Goal: Check status: Check status

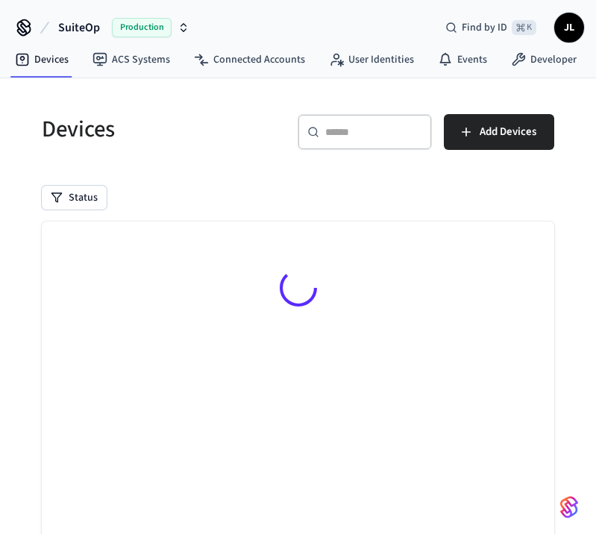
click at [379, 129] on input "text" at bounding box center [373, 131] width 97 height 15
paste input "**********"
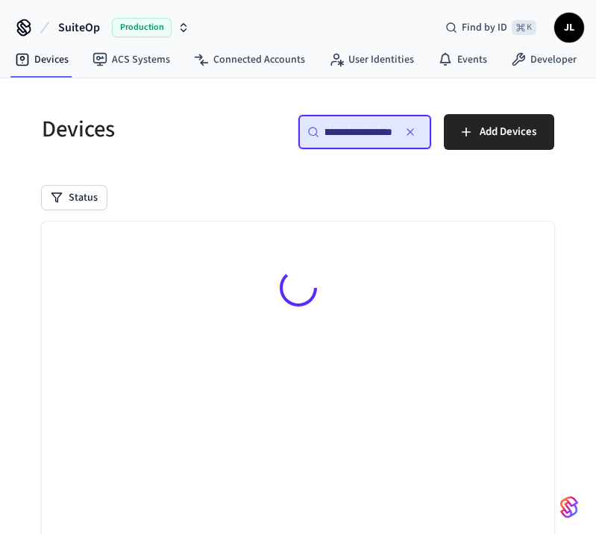
type input "**********"
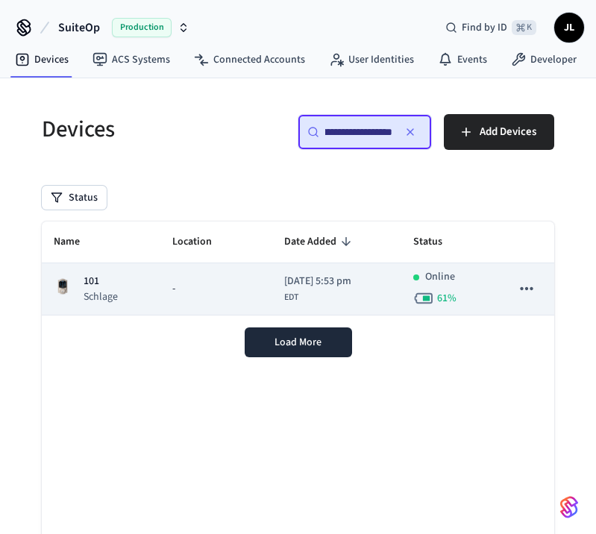
click at [204, 282] on div "-" at bounding box center [216, 289] width 88 height 16
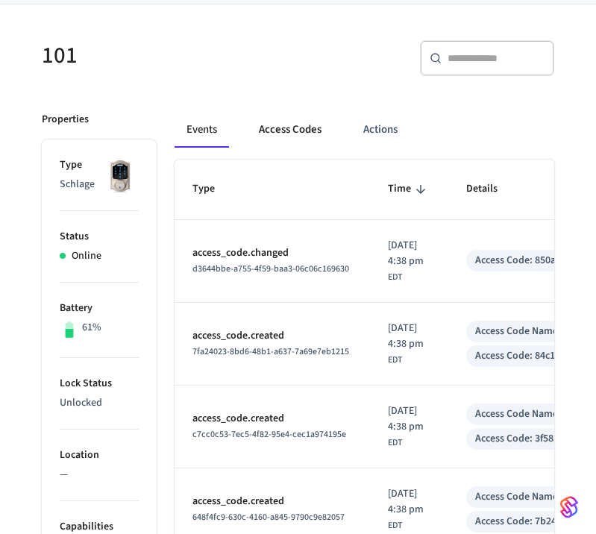
click at [269, 136] on button "Access Codes" at bounding box center [290, 130] width 86 height 36
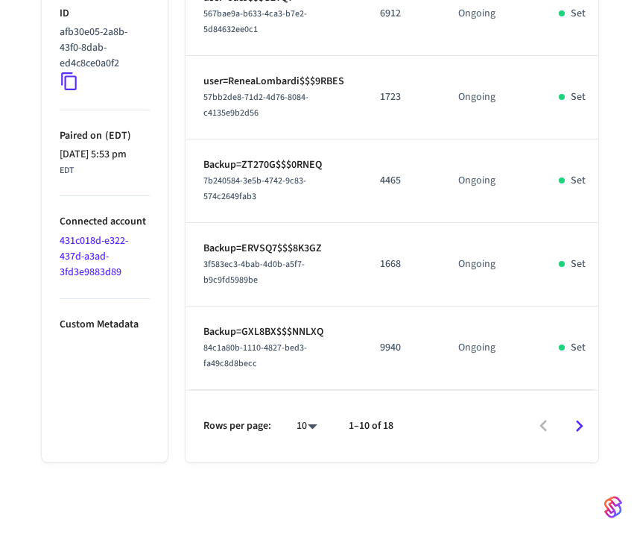
scroll to position [947, 0]
click at [575, 421] on icon "Go to next page" at bounding box center [579, 425] width 23 height 23
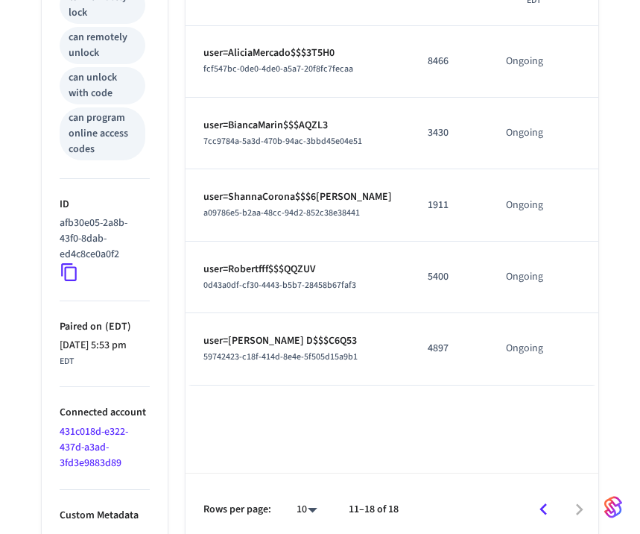
scroll to position [857, 0]
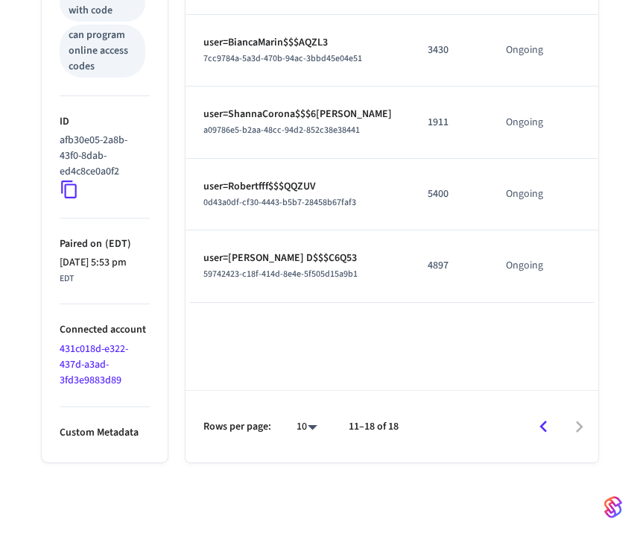
click at [547, 423] on icon "Go to previous page" at bounding box center [543, 426] width 23 height 23
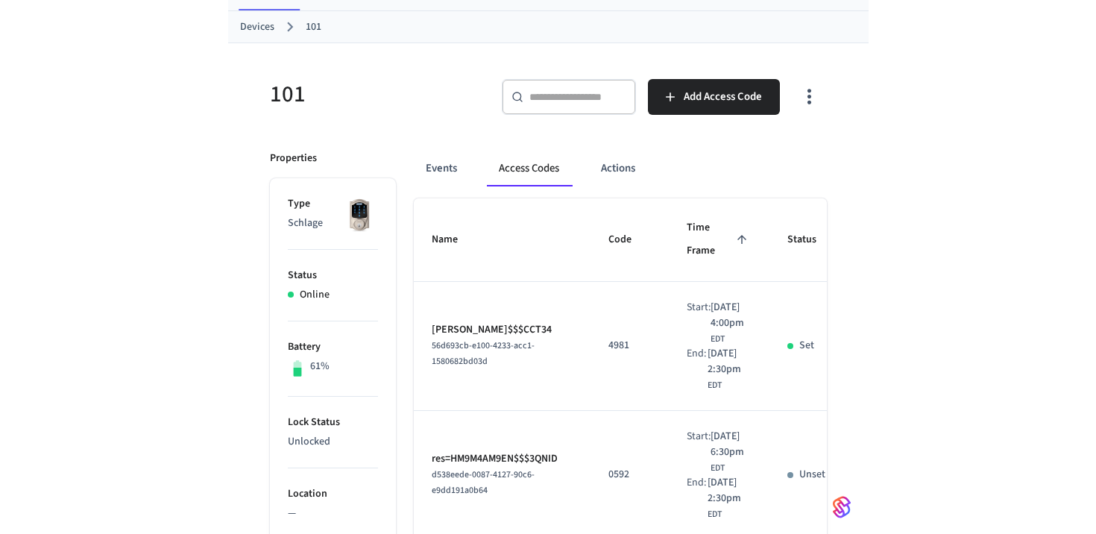
scroll to position [42, 0]
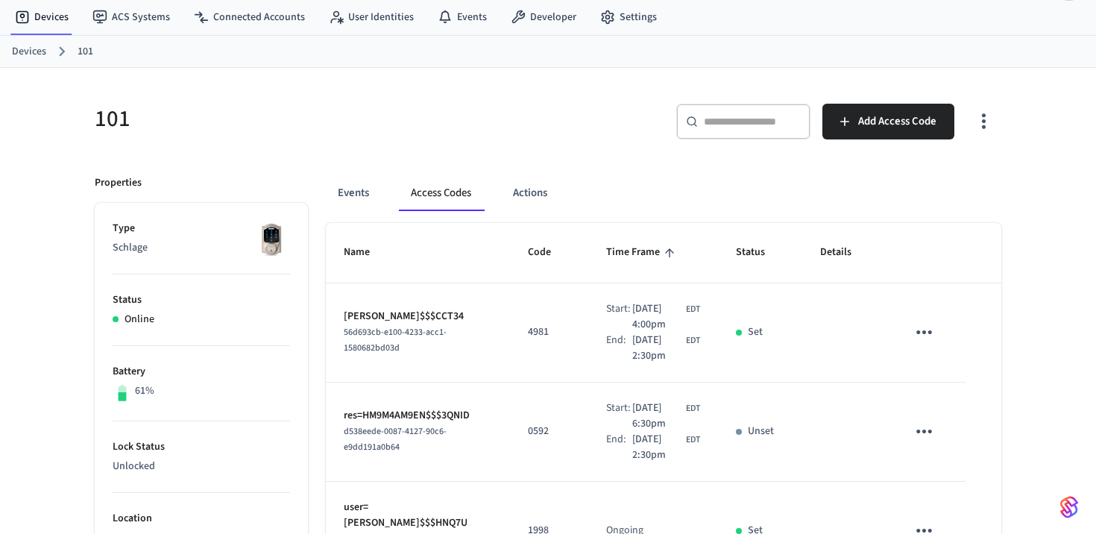
click at [595, 114] on icon "button" at bounding box center [983, 121] width 23 height 23
click at [595, 192] on li "Show unmanaged access codes on device" at bounding box center [887, 183] width 209 height 40
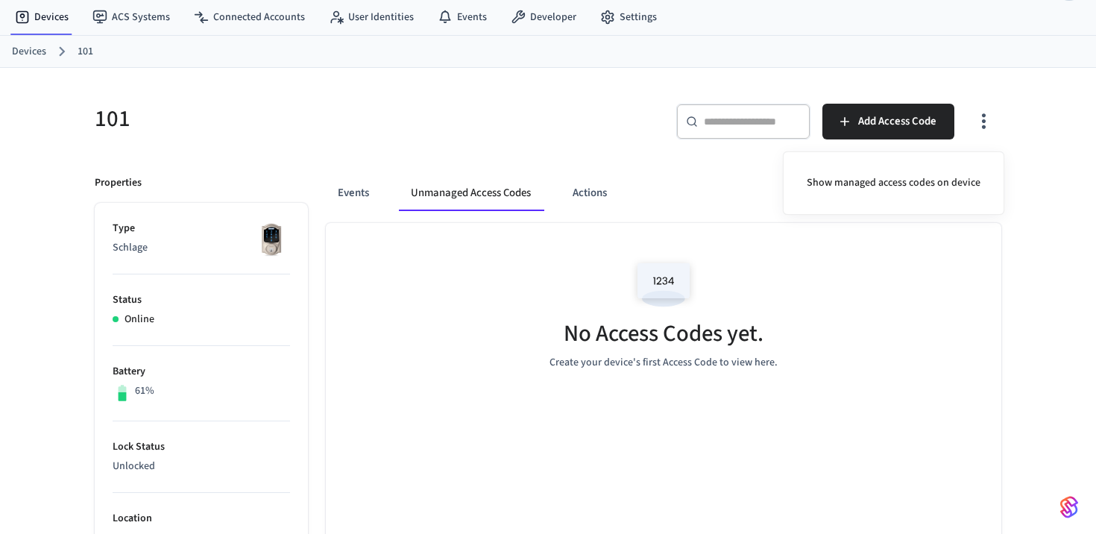
click at [466, 194] on div at bounding box center [548, 267] width 1096 height 534
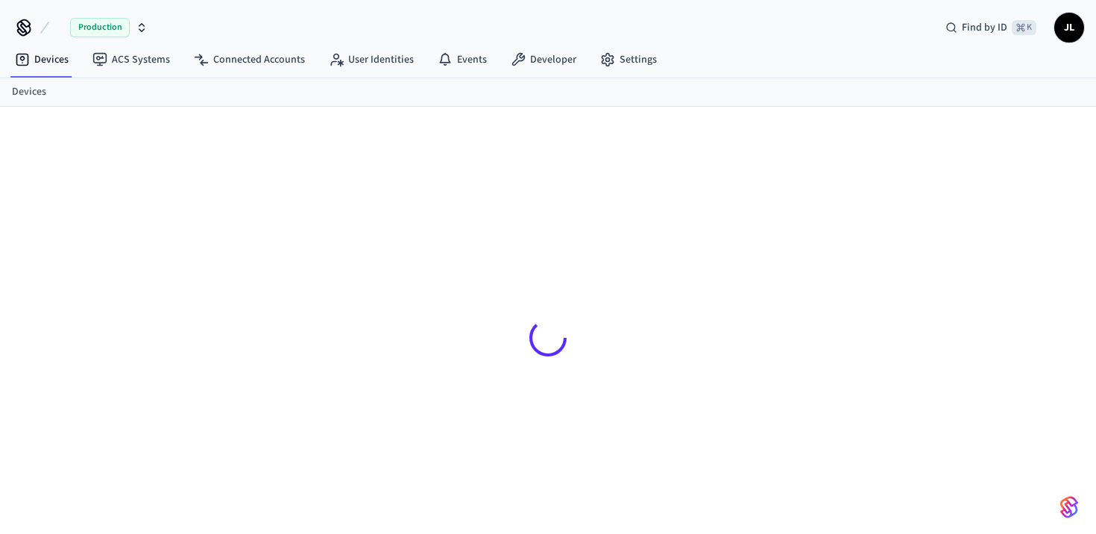
scroll to position [20, 0]
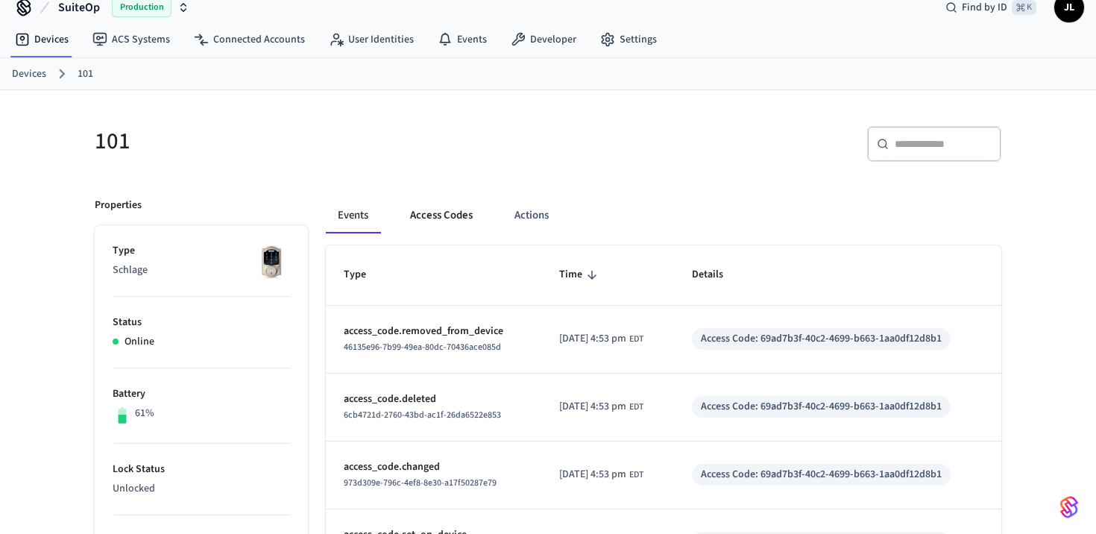
click at [476, 204] on button "Access Codes" at bounding box center [441, 216] width 86 height 36
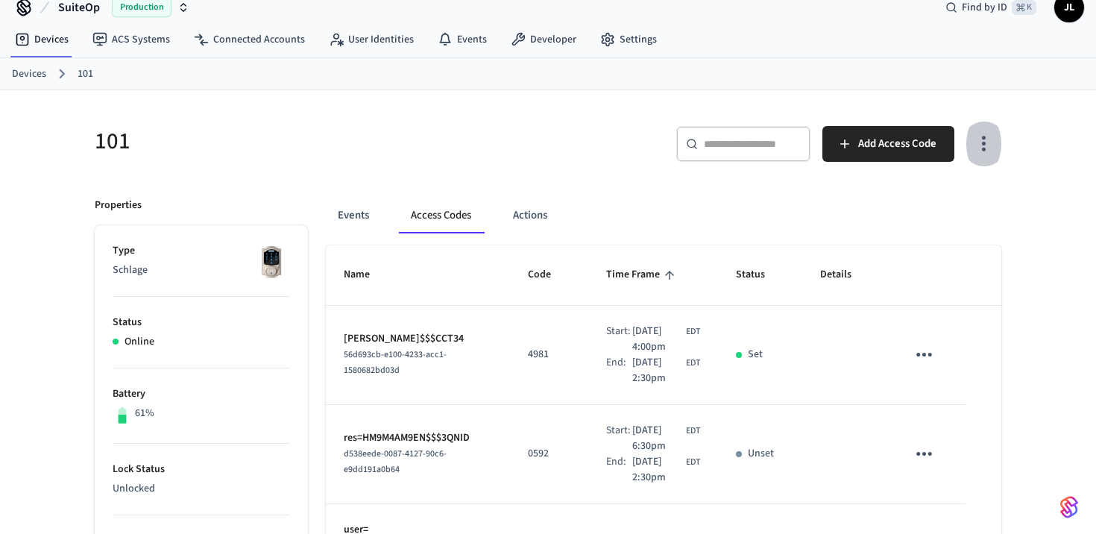
click at [974, 139] on icon "button" at bounding box center [983, 143] width 23 height 23
click at [903, 203] on li "Show unmanaged access codes on device" at bounding box center [887, 206] width 209 height 40
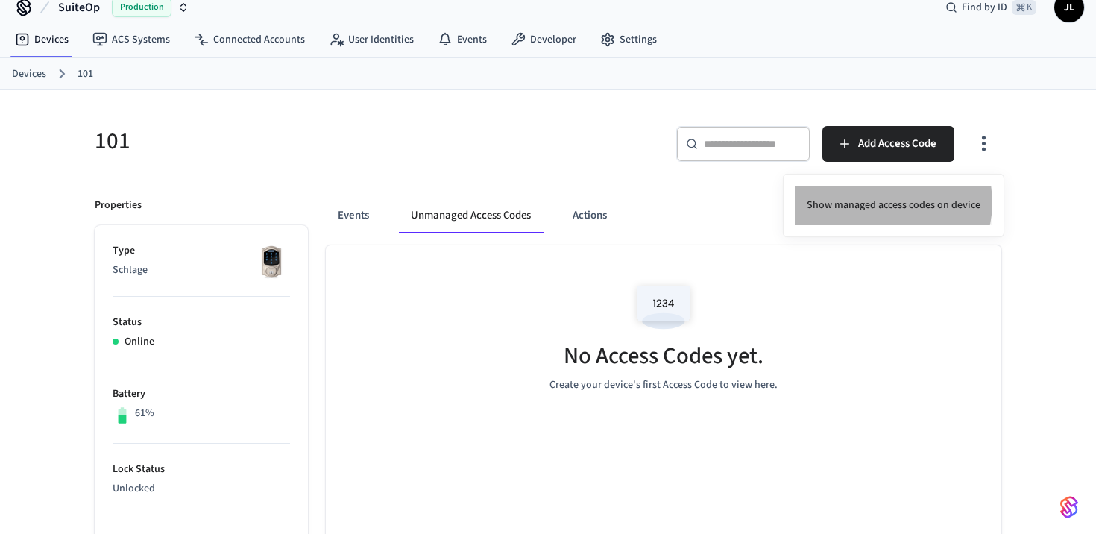
click at [888, 202] on li "Show managed access codes on device" at bounding box center [894, 206] width 198 height 40
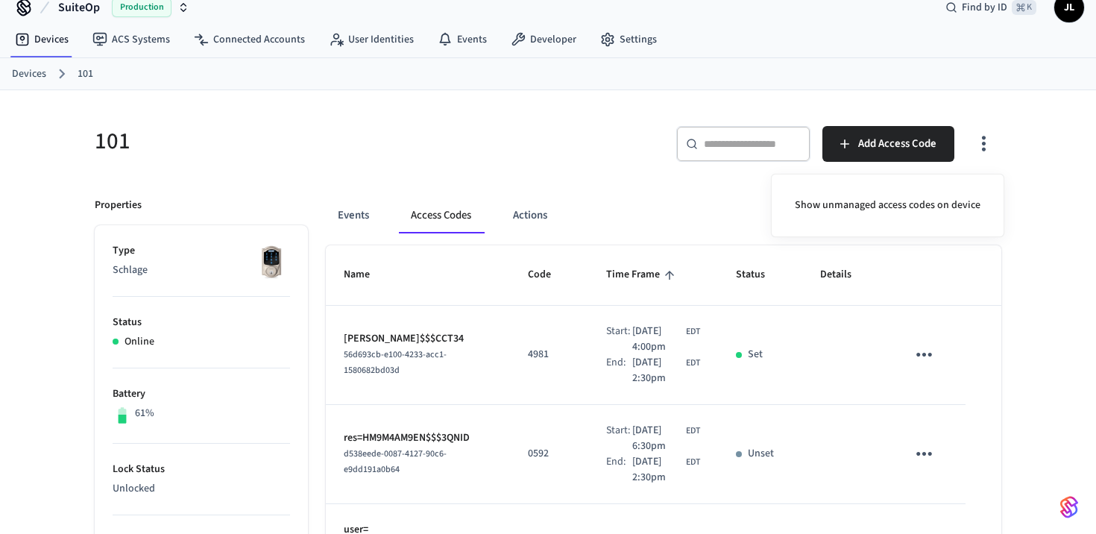
click at [582, 106] on div at bounding box center [548, 267] width 1096 height 534
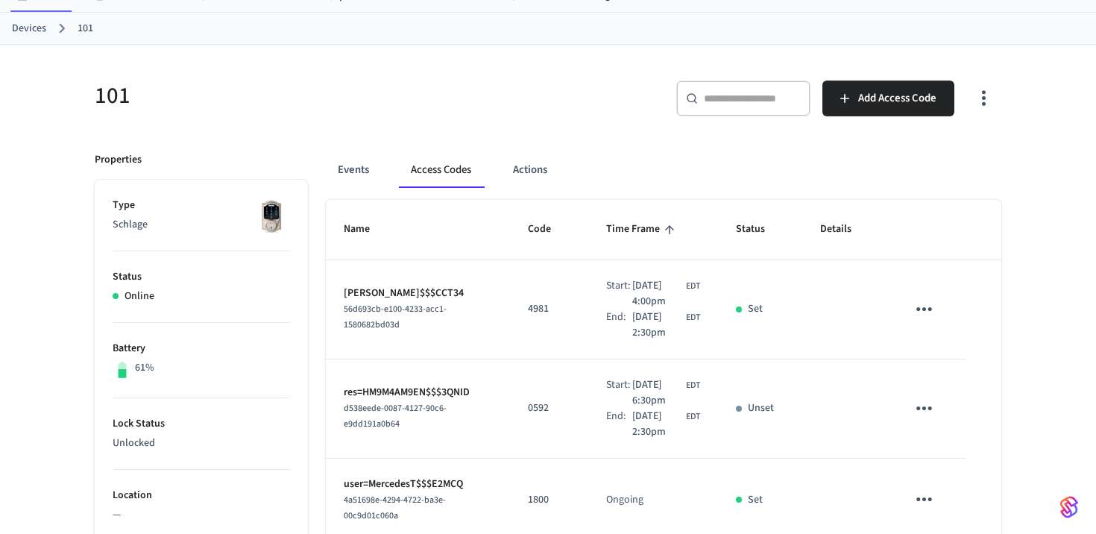
scroll to position [0, 0]
